Goal: Information Seeking & Learning: Learn about a topic

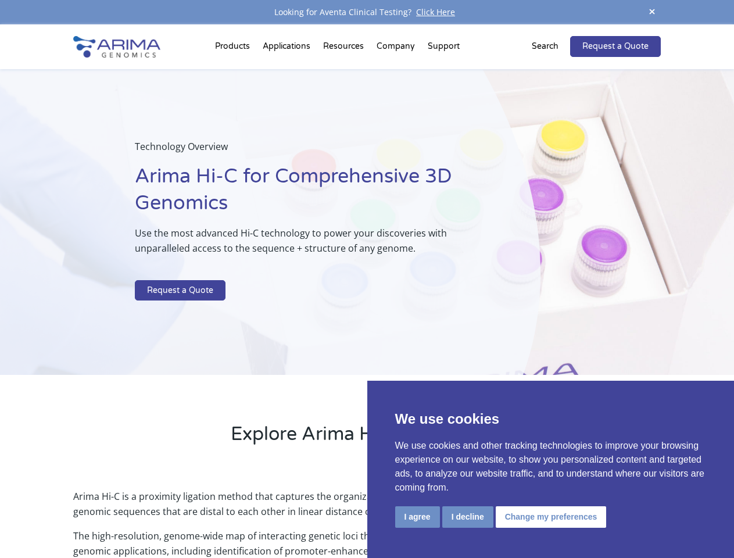
click at [367, 279] on p at bounding box center [308, 272] width 347 height 15
click at [418, 517] on button "I agree" at bounding box center [417, 518] width 45 height 22
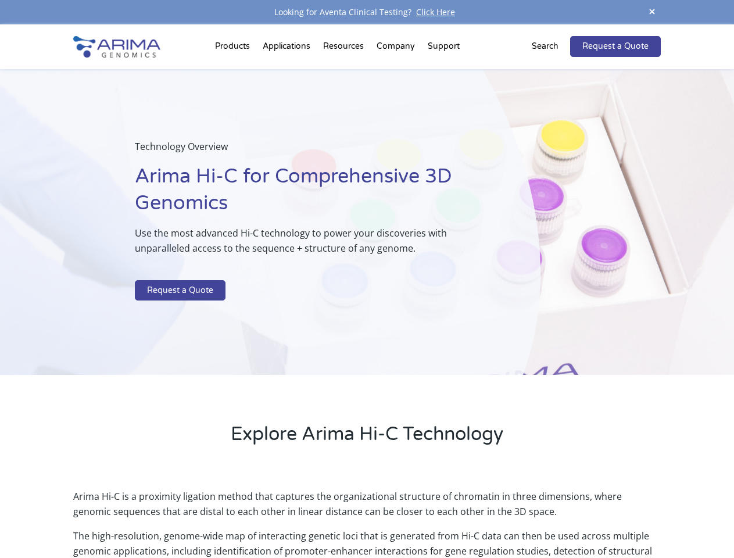
click at [468, 517] on p "Arima Hi-C is a proximity ligation method that captures the organizational stru…" at bounding box center [366, 509] width 587 height 40
click at [550, 517] on p "Arima Hi-C is a proximity ligation method that captures the organizational stru…" at bounding box center [366, 509] width 587 height 40
click at [652, 12] on span at bounding box center [652, 13] width 17 height 16
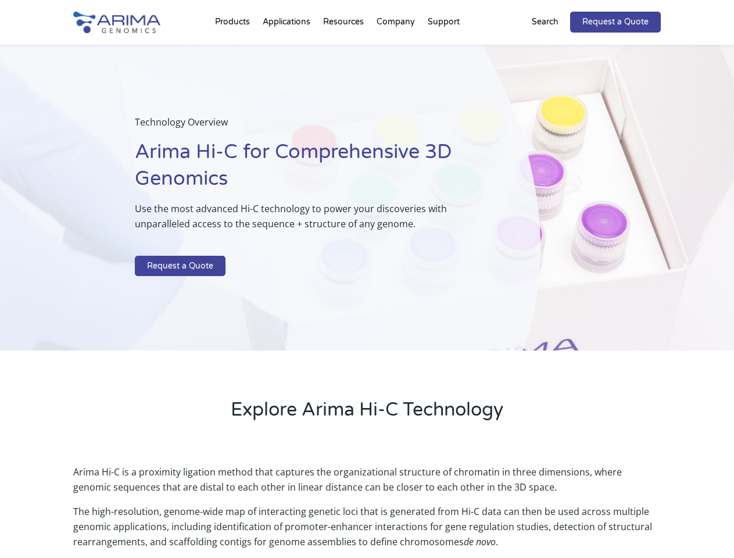
click at [367, 291] on div "Technology Overview Arima Hi-C for Comprehensive 3D Genomics Use the most advan…" at bounding box center [270, 198] width 541 height 306
click at [234, 49] on div "Technology Overview Arima Hi-C for Comprehensive 3D Genomics Use the most advan…" at bounding box center [270, 198] width 541 height 306
click at [345, 49] on div "Technology Overview Arima Hi-C for Comprehensive 3D Genomics Use the most advan…" at bounding box center [270, 198] width 541 height 306
click at [397, 49] on div "Technology Overview Arima Hi-C for Comprehensive 3D Genomics Use the most advan…" at bounding box center [270, 198] width 541 height 306
click at [444, 49] on div "Technology Overview Arima Hi-C for Comprehensive 3D Genomics Use the most advan…" at bounding box center [270, 198] width 541 height 306
